Goal: Information Seeking & Learning: Learn about a topic

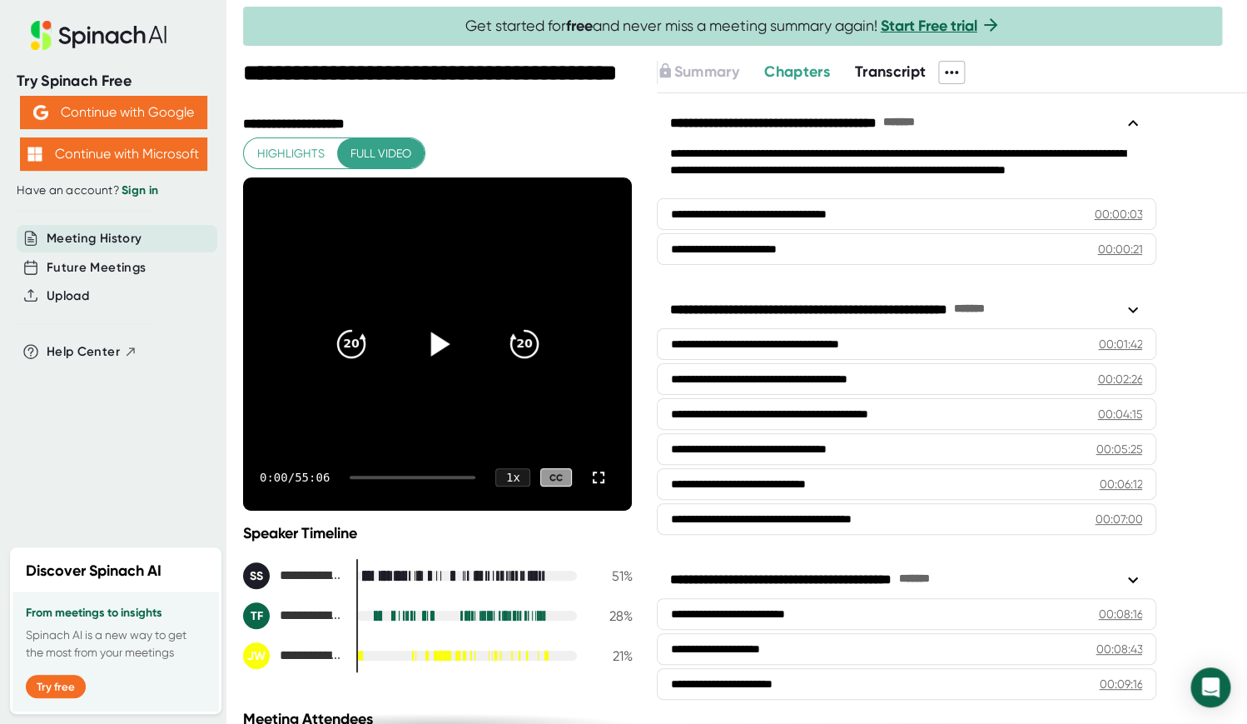
click at [439, 344] on icon at bounding box center [440, 343] width 19 height 24
click at [441, 344] on icon at bounding box center [438, 344] width 42 height 42
click at [441, 344] on icon at bounding box center [440, 343] width 19 height 24
